Goal: Task Accomplishment & Management: Complete application form

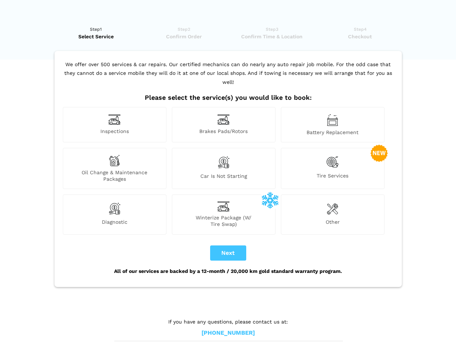
click at [115, 125] on img at bounding box center [114, 119] width 12 height 11
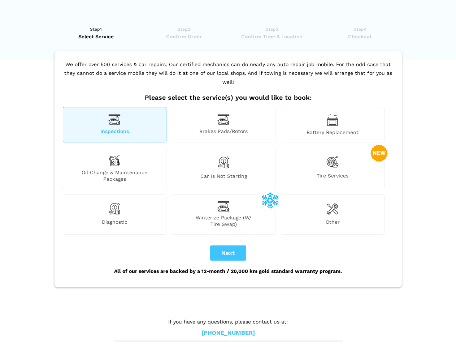
click at [224, 125] on img at bounding box center [224, 119] width 12 height 11
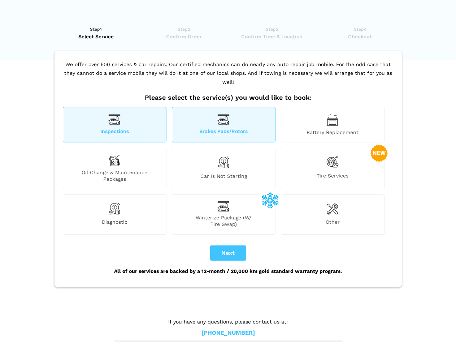
click at [333, 125] on img at bounding box center [333, 120] width 12 height 12
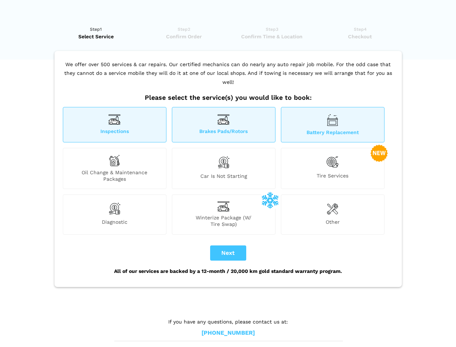
click at [115, 168] on div "Oil Change & Maintenance Packages" at bounding box center [115, 168] width 104 height 41
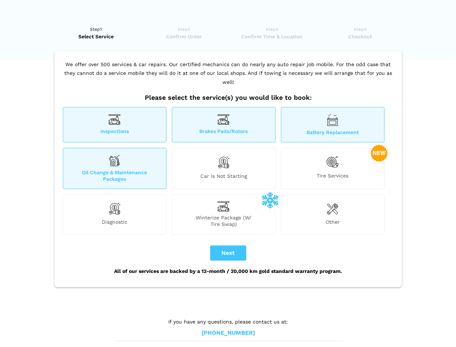
click at [224, 168] on img at bounding box center [224, 162] width 12 height 15
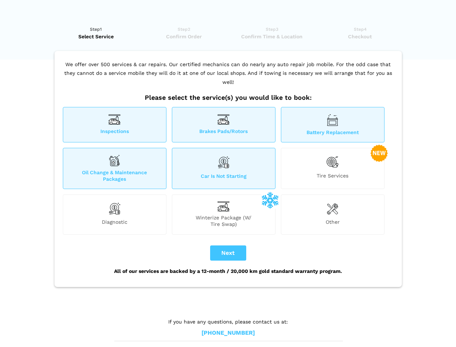
click at [333, 168] on img at bounding box center [333, 162] width 12 height 15
click at [115, 214] on img at bounding box center [114, 208] width 12 height 14
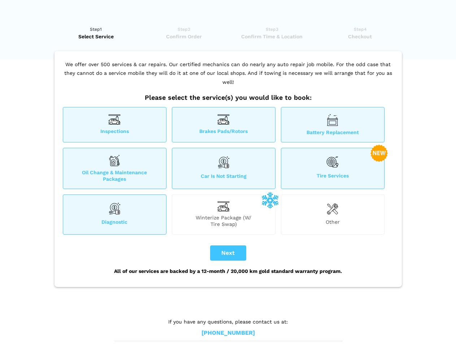
click at [224, 214] on span "Winterize Package (W/ Tire Swap)" at bounding box center [223, 220] width 103 height 13
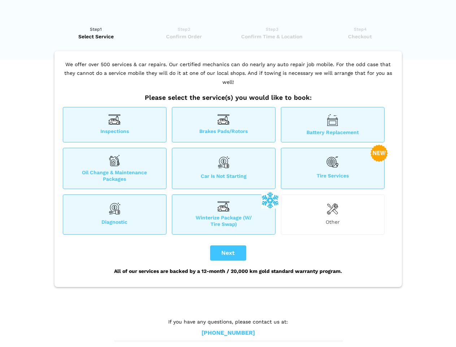
click at [333, 214] on img at bounding box center [333, 208] width 12 height 14
click at [228, 253] on button "Next" at bounding box center [228, 252] width 36 height 15
checkbox input "true"
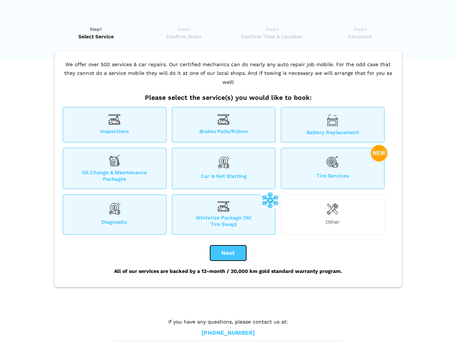
checkbox input "true"
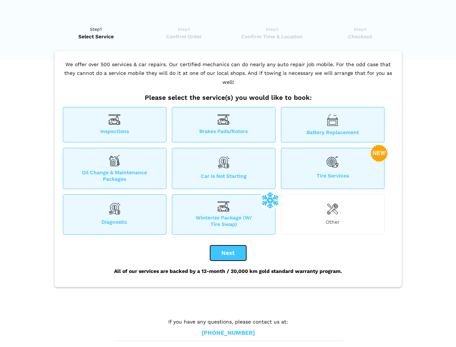
checkbox input "true"
